Goal: Transaction & Acquisition: Purchase product/service

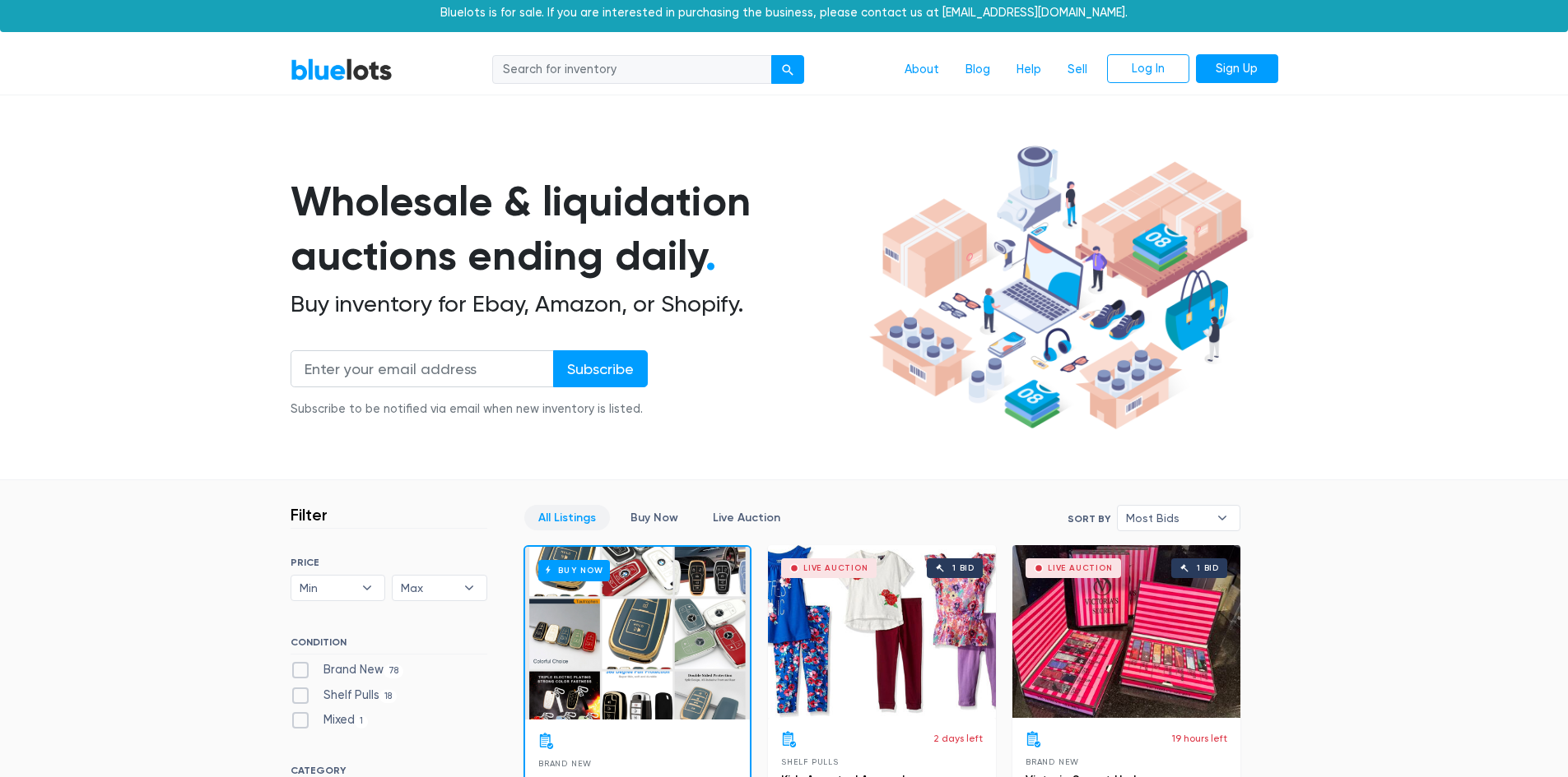
scroll to position [246, 0]
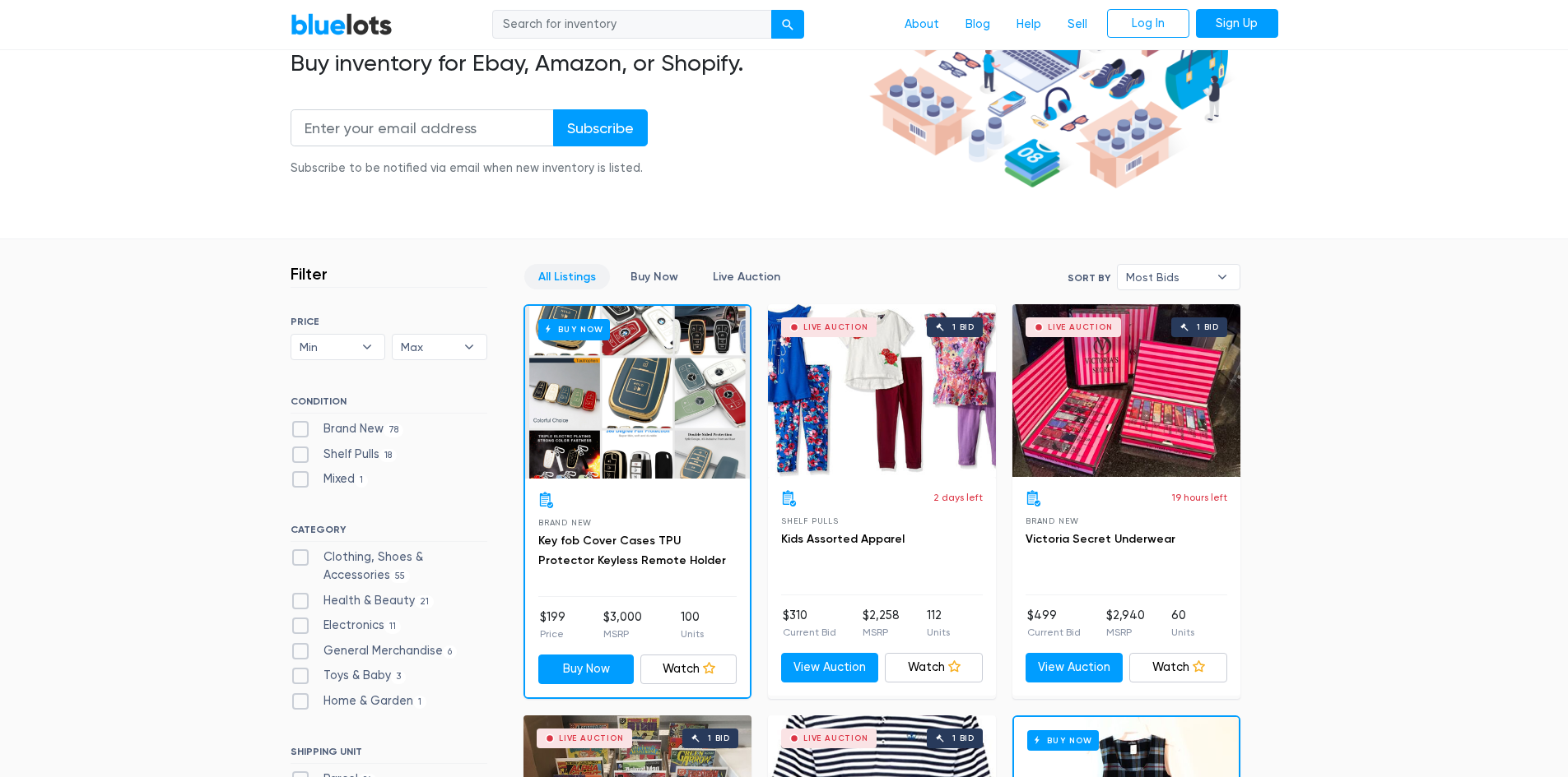
click at [1146, 426] on div "Live Auction 1 bid" at bounding box center [1126, 391] width 228 height 173
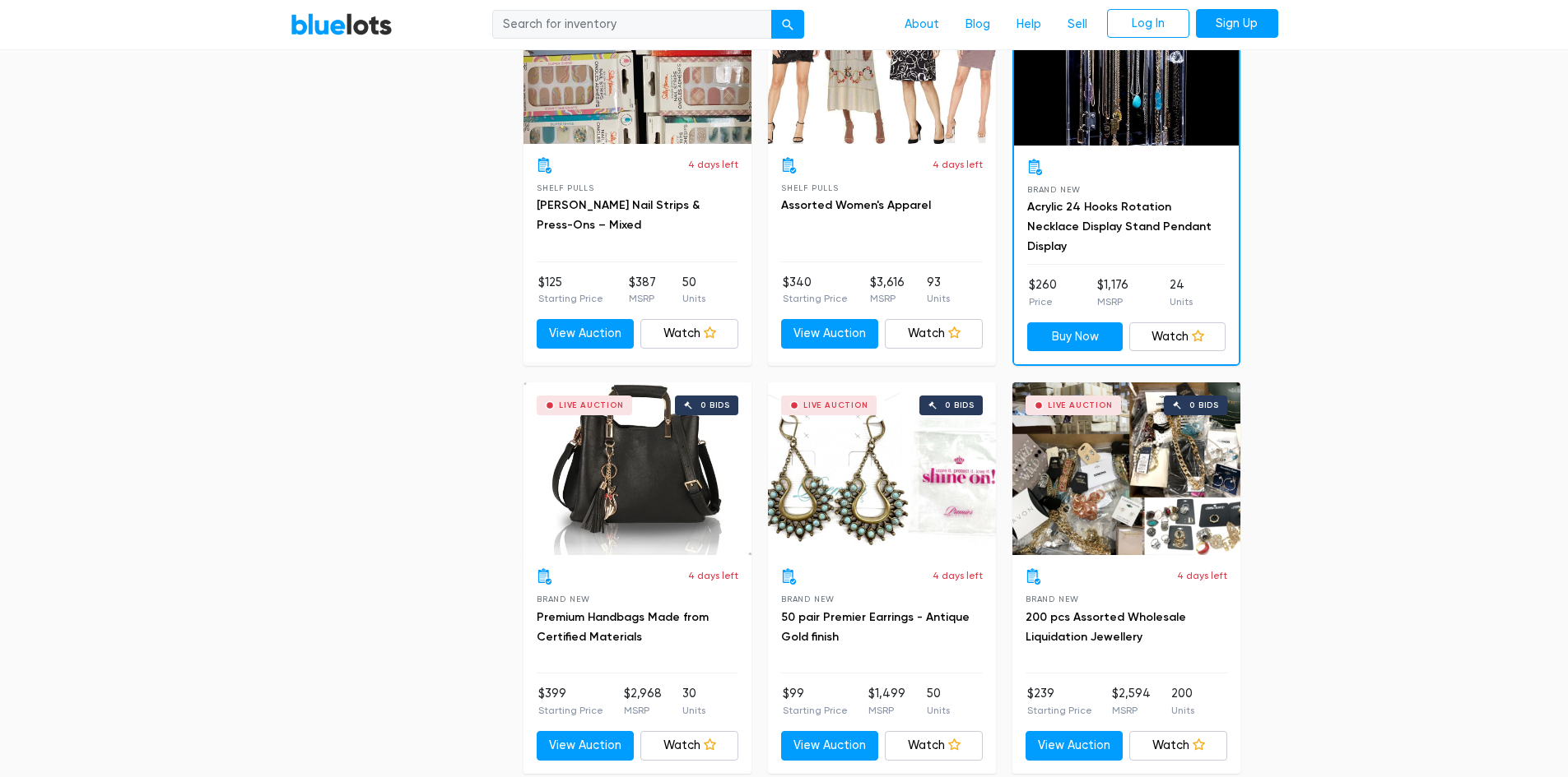
scroll to position [6333, 0]
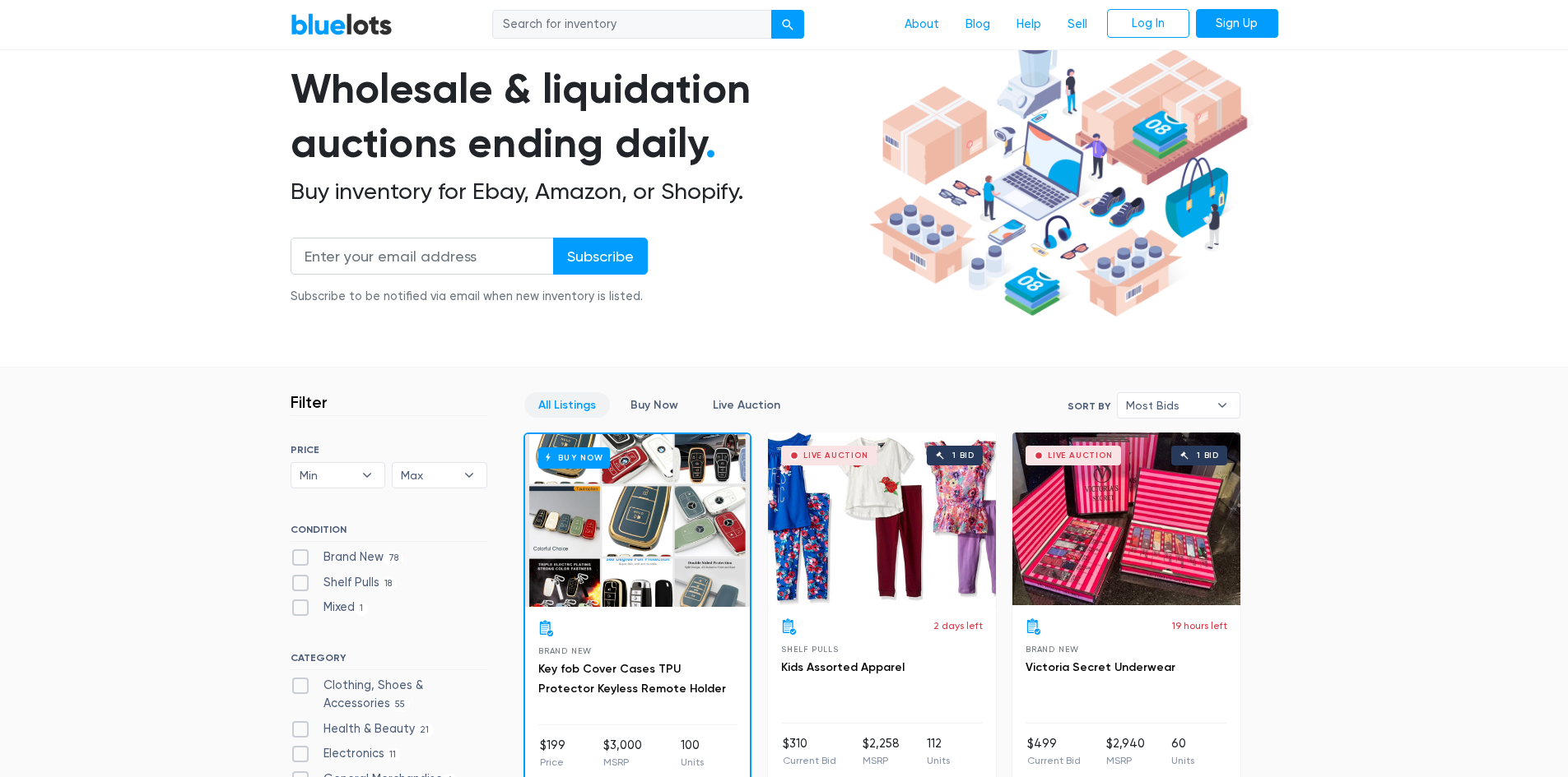
scroll to position [0, 0]
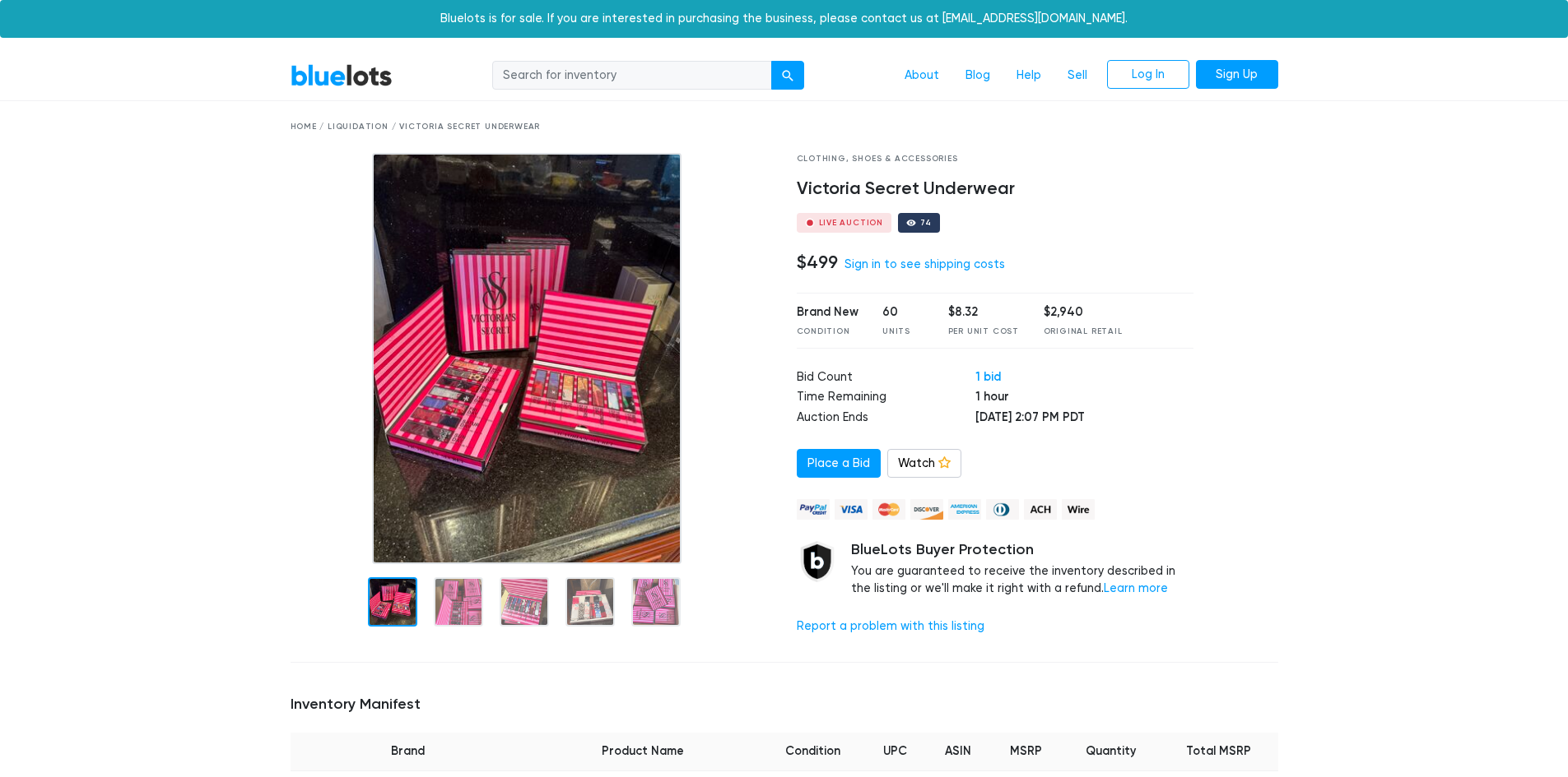
click at [577, 396] on img at bounding box center [526, 358] width 309 height 411
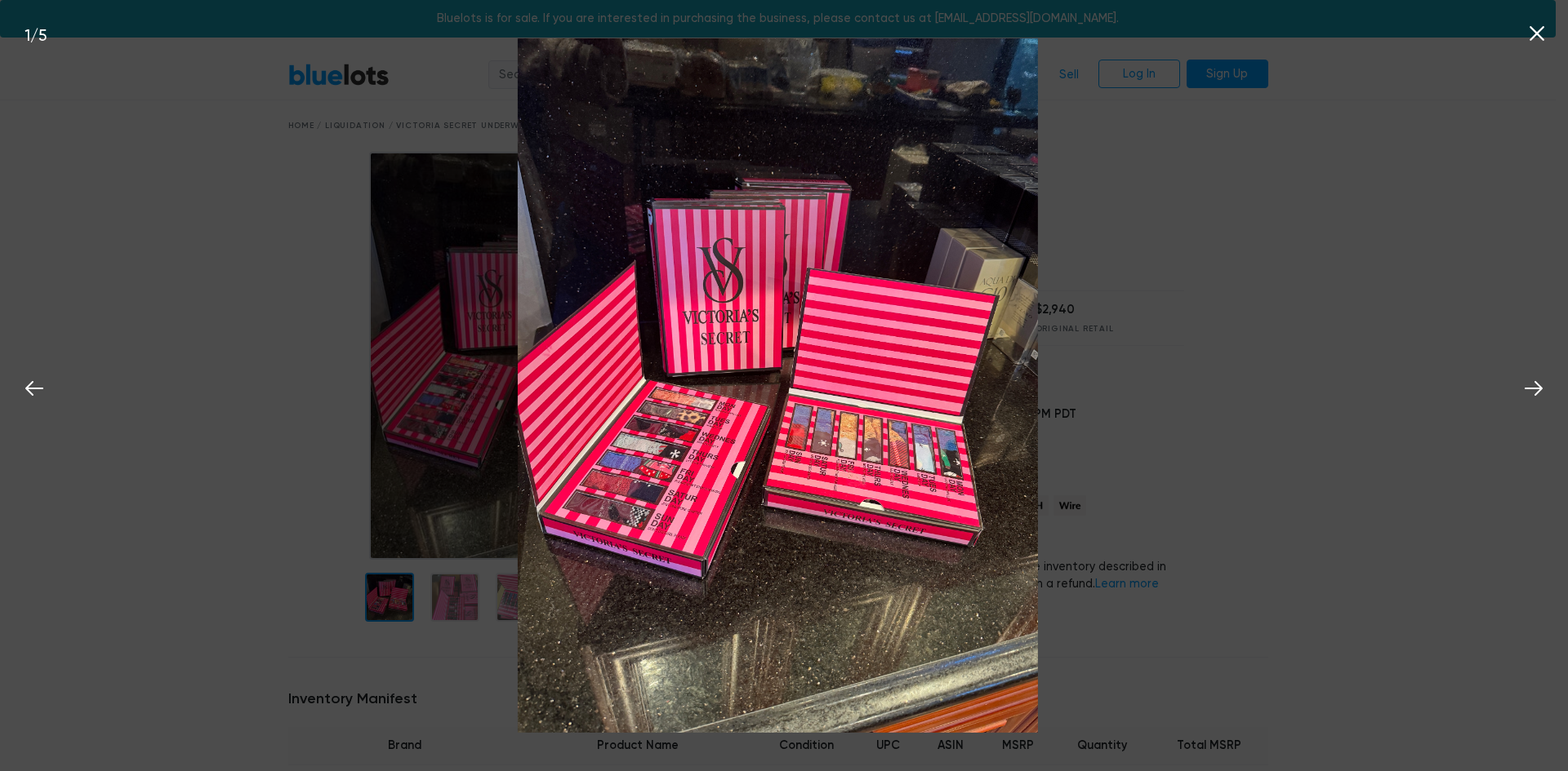
click at [1273, 393] on div "1 / 5" at bounding box center [784, 386] width 1568 height 771
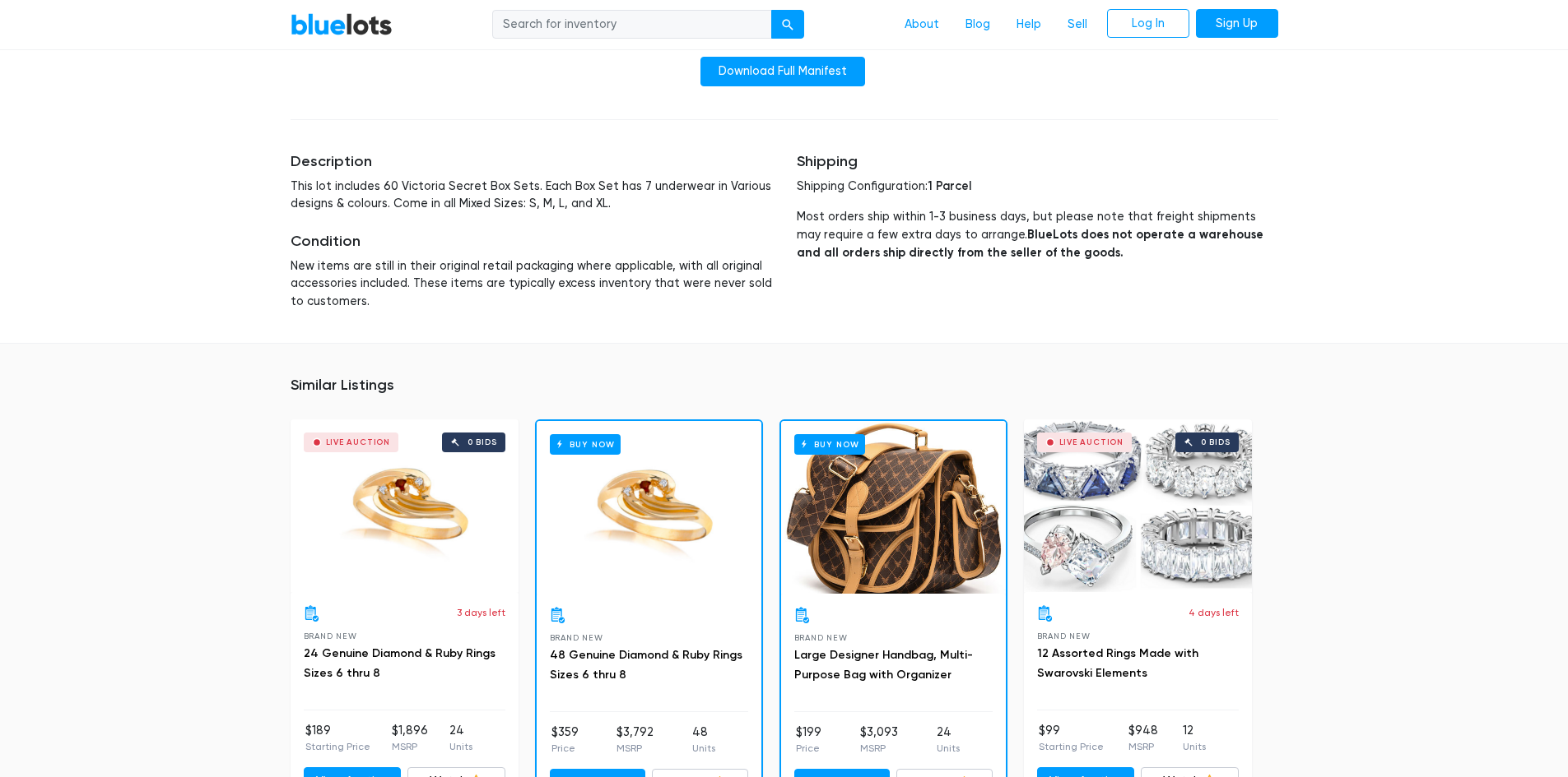
scroll to position [987, 0]
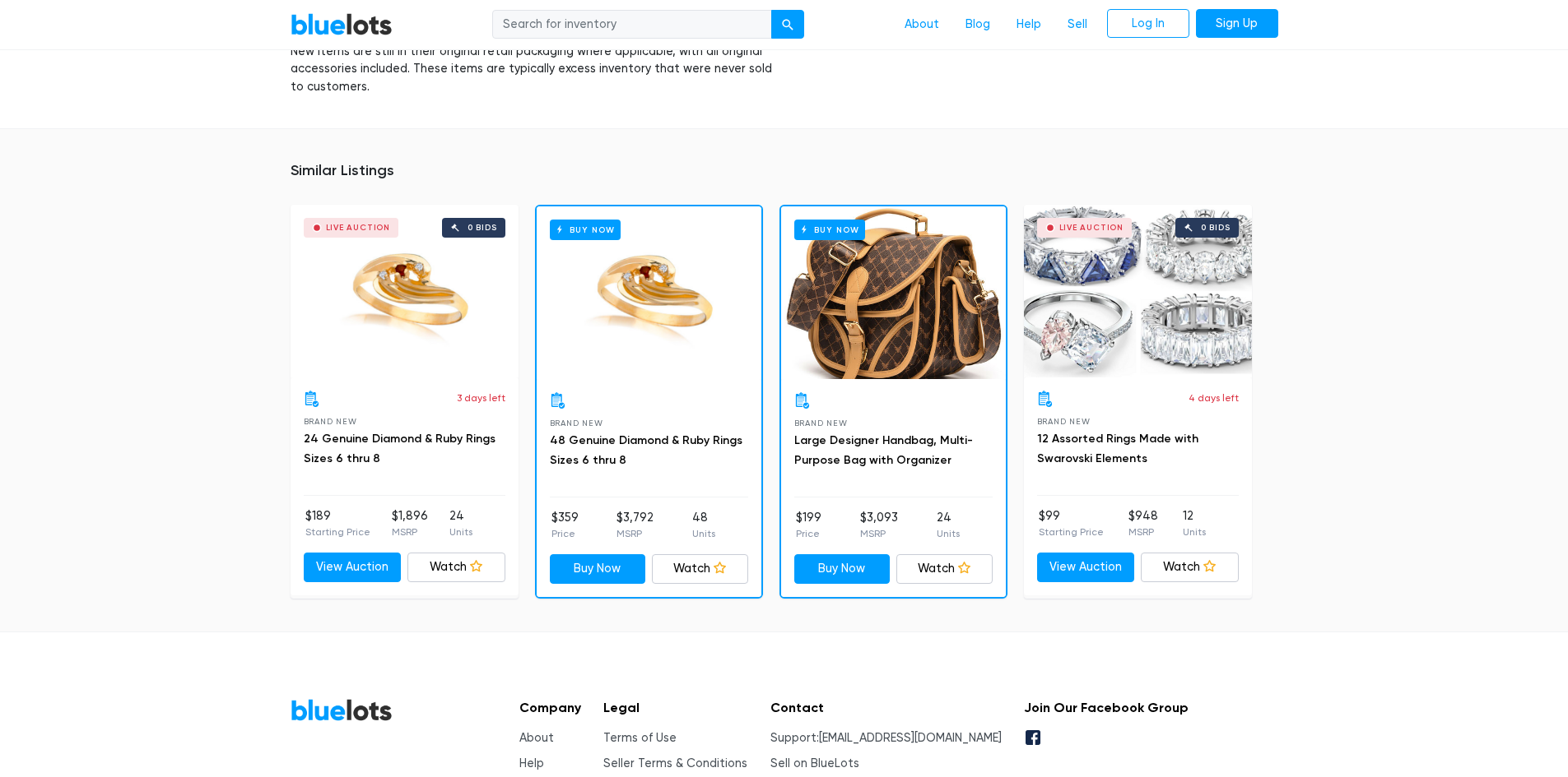
drag, startPoint x: 206, startPoint y: 248, endPoint x: 123, endPoint y: 140, distance: 136.2
click at [123, 140] on div "Similar Listings Live Auction 0 bids 3 days left Brand New 24 Genuine Diamond &…" at bounding box center [784, 379] width 1568 height 502
